Goal: Check status: Check status

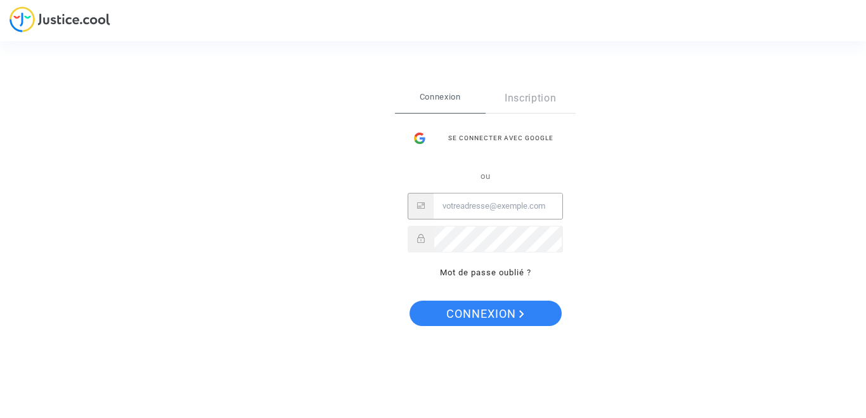
click at [477, 208] on input "Email" at bounding box center [498, 205] width 129 height 25
type input "val.melloul@gmail.com"
click at [503, 314] on span "Connexion" at bounding box center [485, 313] width 78 height 27
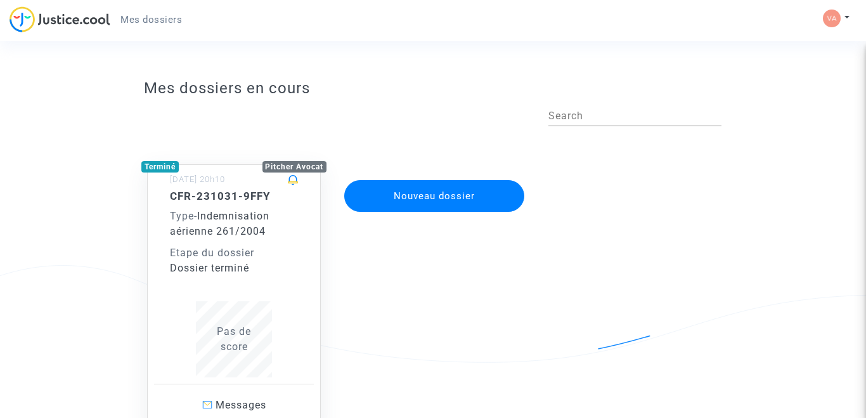
click at [250, 205] on div "CFR-231031-9FFY Type - Indemnisation aérienne 261/2004 Etape du dossier Dossier…" at bounding box center [234, 233] width 128 height 86
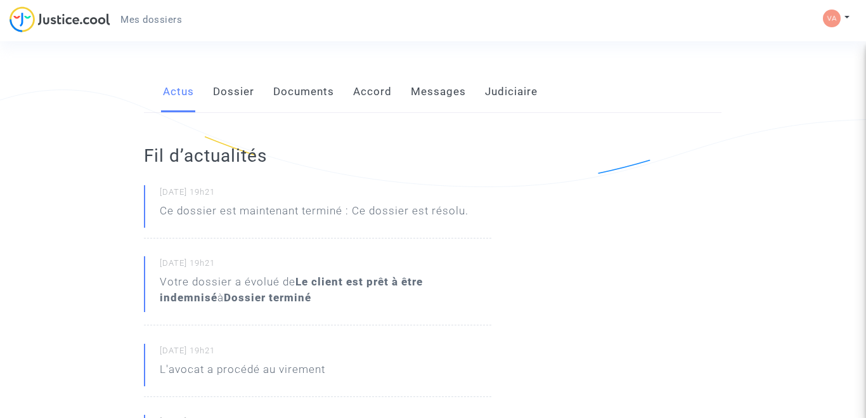
scroll to position [177, 0]
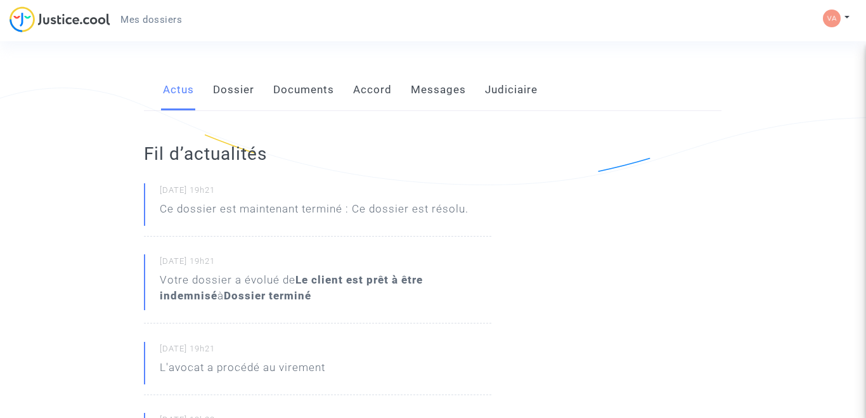
click at [239, 92] on link "Dossier" at bounding box center [233, 90] width 41 height 42
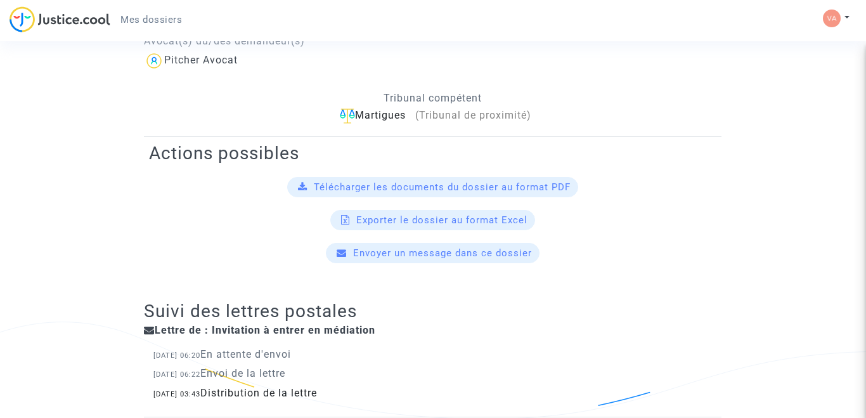
scroll to position [425, 0]
click at [370, 186] on span "Télécharger les documents du dossier au format PDF" at bounding box center [442, 187] width 257 height 11
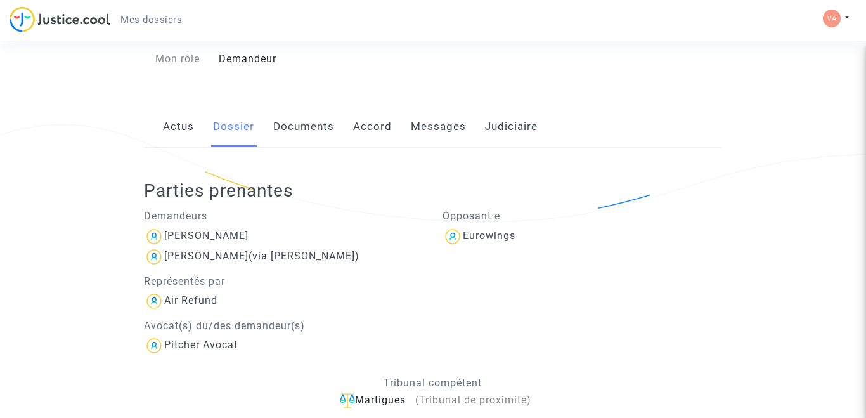
scroll to position [120, 0]
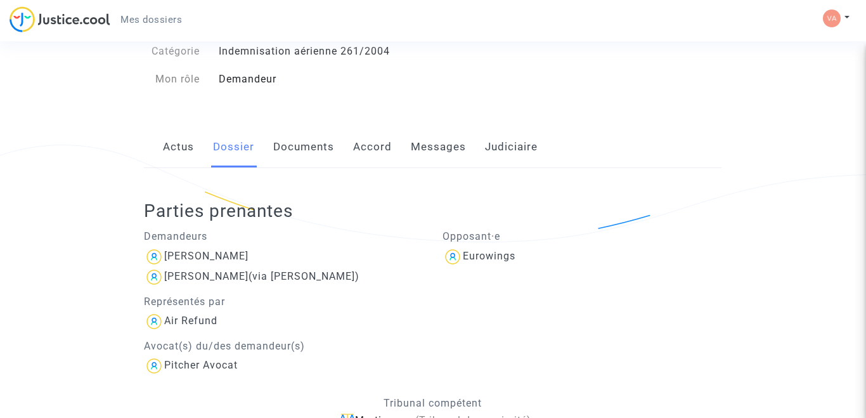
click at [309, 148] on link "Documents" at bounding box center [303, 147] width 61 height 42
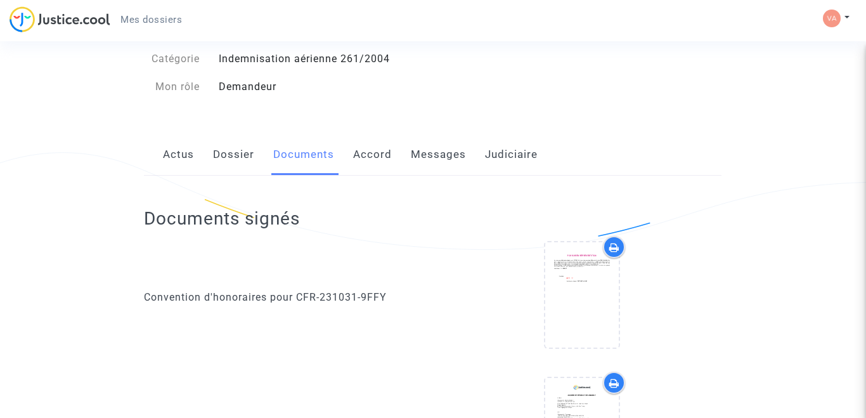
scroll to position [127, 0]
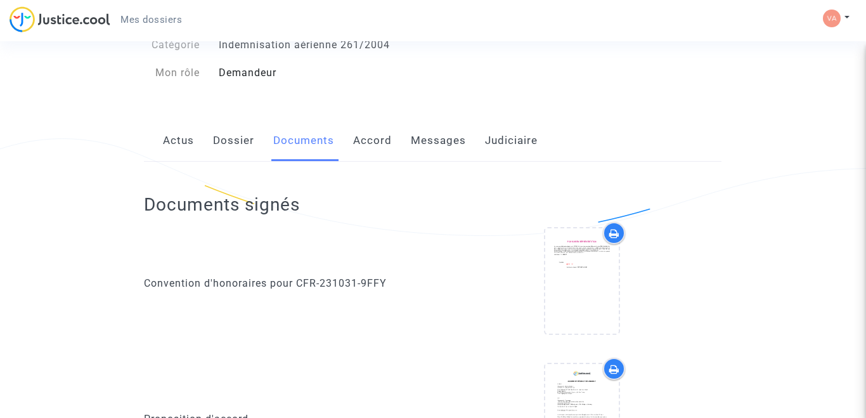
click at [380, 144] on link "Accord" at bounding box center [372, 141] width 39 height 42
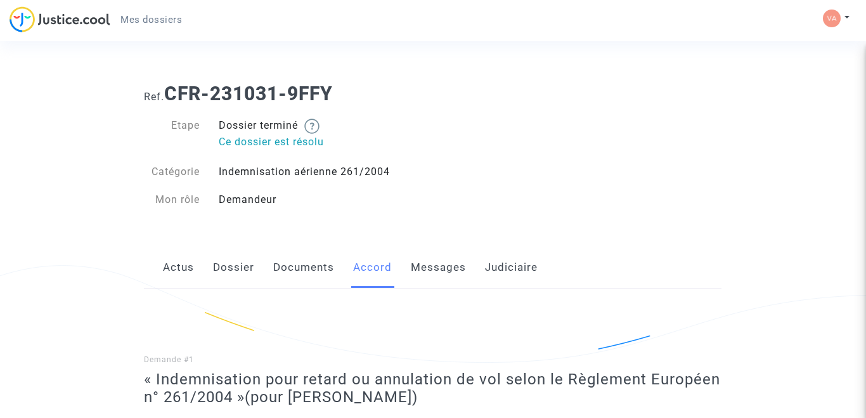
click at [439, 267] on link "Messages" at bounding box center [438, 268] width 55 height 42
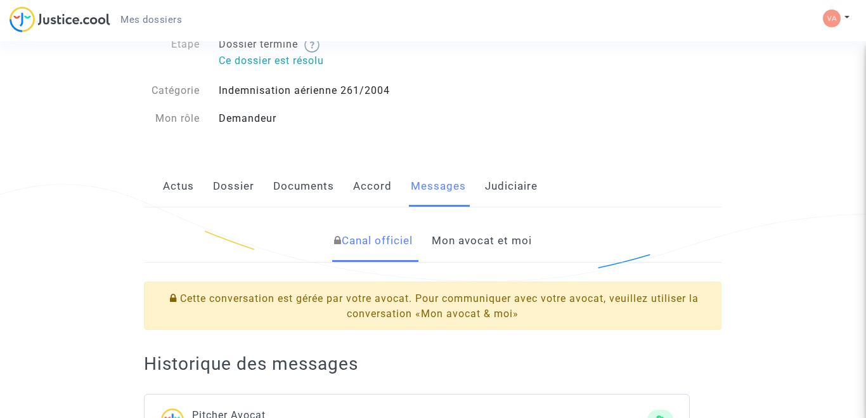
scroll to position [101, 0]
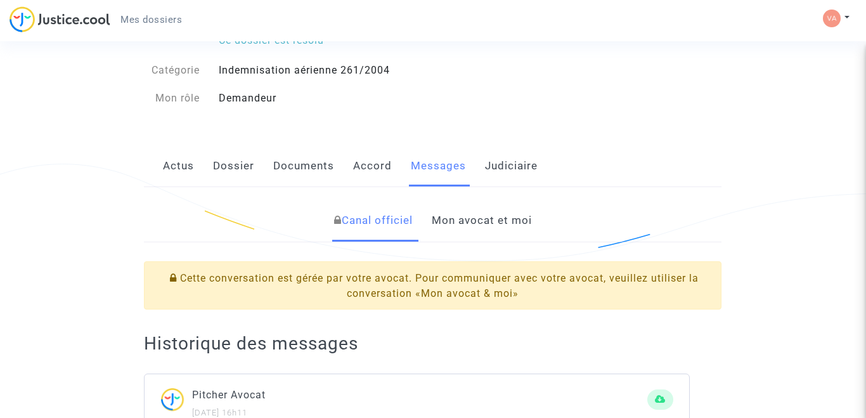
click at [517, 166] on link "Judiciaire" at bounding box center [511, 166] width 53 height 42
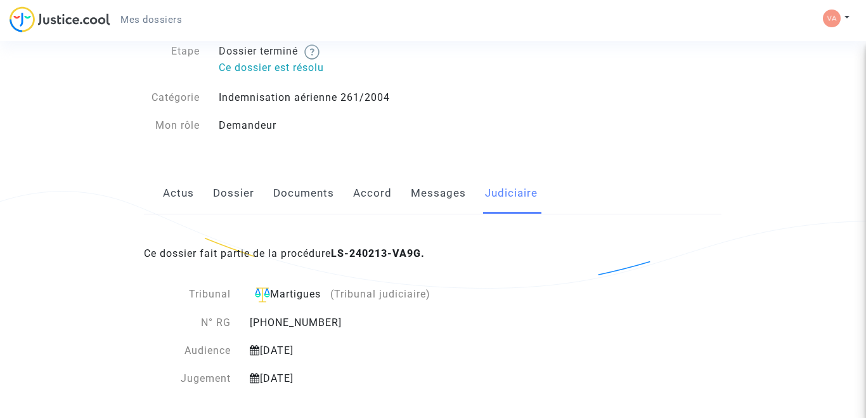
scroll to position [76, 0]
click at [181, 193] on link "Actus" at bounding box center [178, 191] width 31 height 42
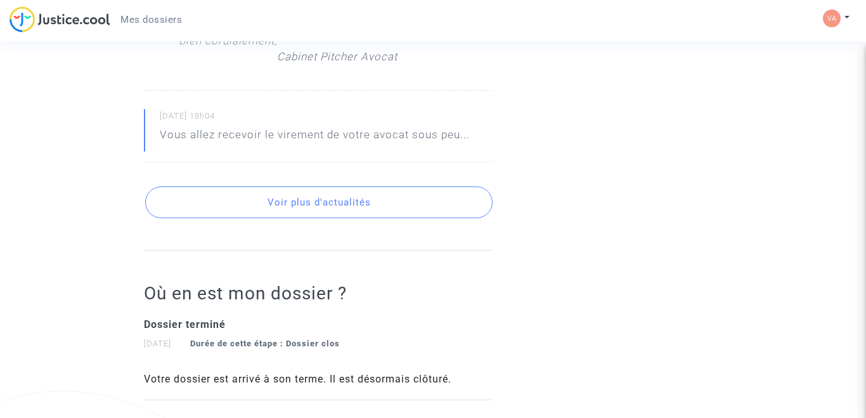
scroll to position [862, 0]
